Goal: Task Accomplishment & Management: Use online tool/utility

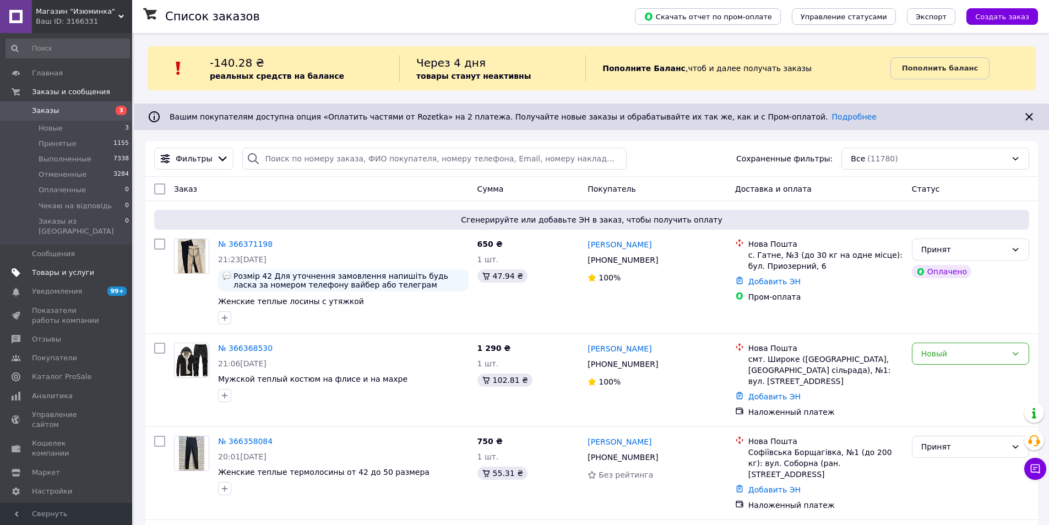
click at [85, 268] on span "Товары и услуги" at bounding box center [63, 273] width 62 height 10
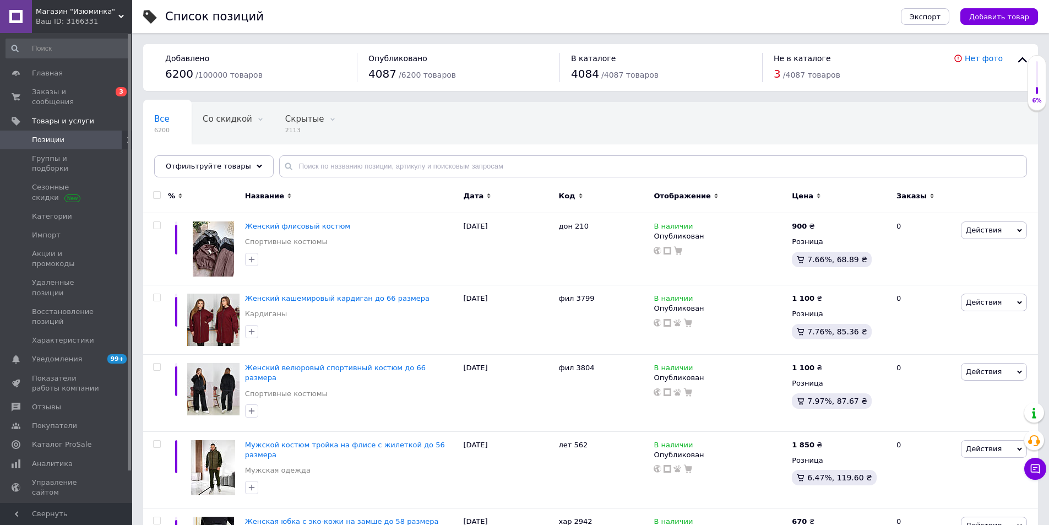
scroll to position [1881, 0]
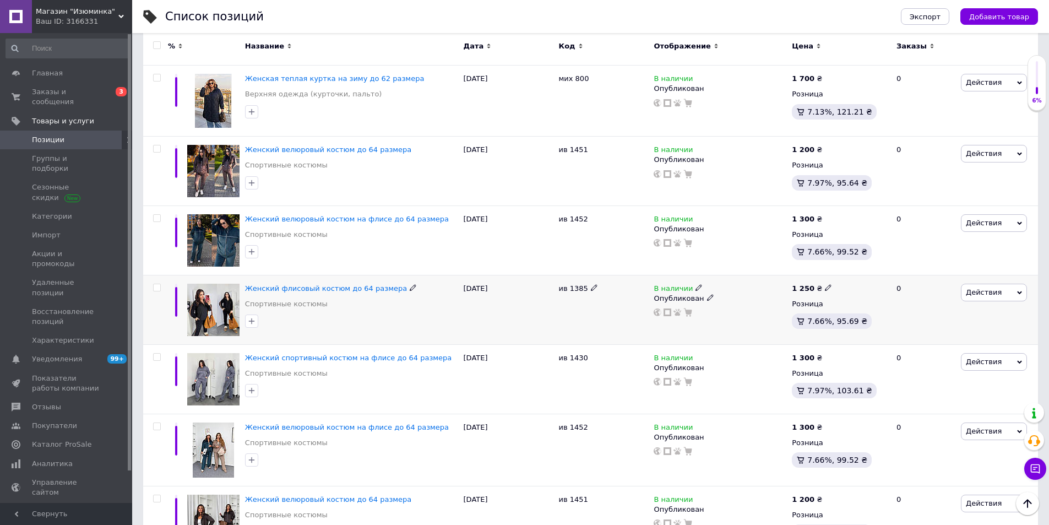
click at [980, 288] on span "Действия" at bounding box center [984, 292] width 36 height 8
click at [925, 337] on li "Копировать" at bounding box center [948, 344] width 156 height 15
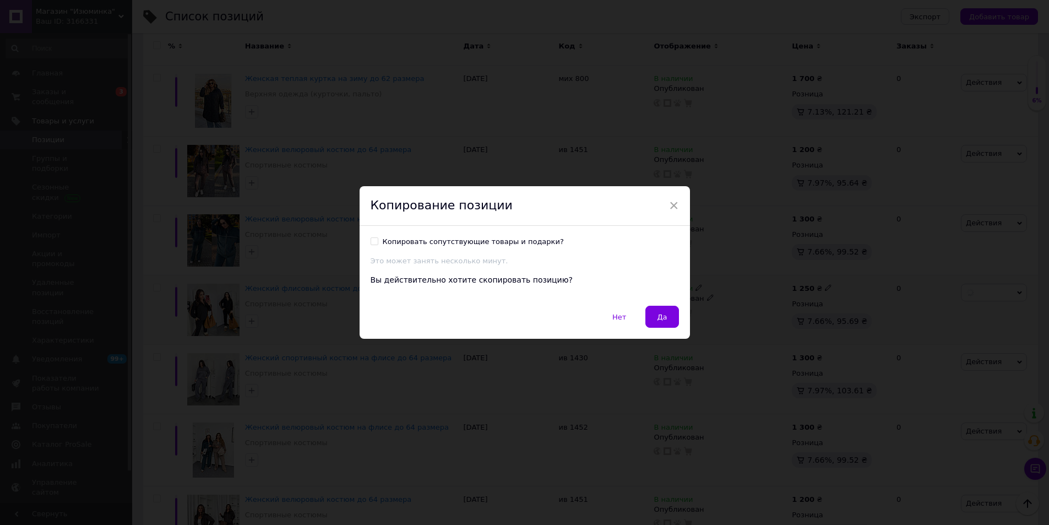
scroll to position [1852, 0]
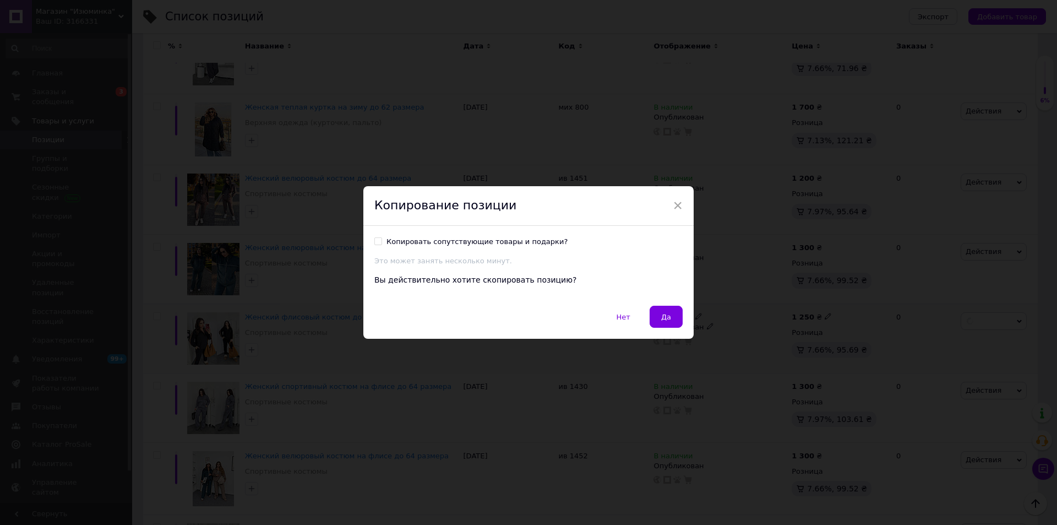
drag, startPoint x: 661, startPoint y: 324, endPoint x: 307, endPoint y: 1, distance: 478.8
click at [659, 324] on button "Да" at bounding box center [666, 317] width 33 height 22
